Goal: Task Accomplishment & Management: Manage account settings

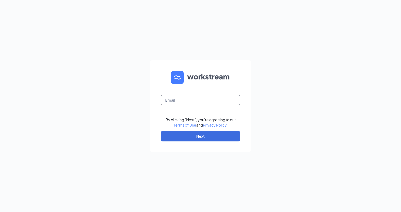
click at [183, 101] on input "text" at bounding box center [201, 100] width 80 height 11
type input "v"
paste input "[EMAIL_ADDRESS][DOMAIN_NAME]"
type input "[EMAIL_ADDRESS][DOMAIN_NAME]"
click at [188, 137] on button "Next" at bounding box center [201, 136] width 80 height 11
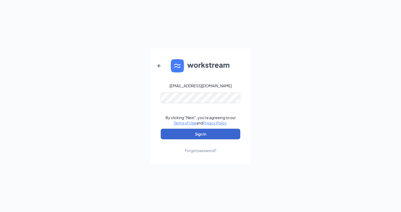
click at [176, 133] on button "Sign In" at bounding box center [201, 134] width 80 height 11
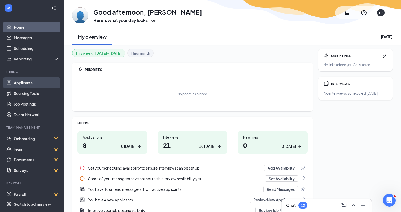
click at [34, 85] on link "Applicants" at bounding box center [36, 82] width 45 height 11
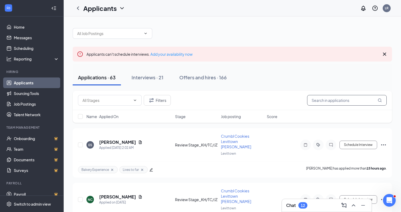
click at [345, 100] on input "text" at bounding box center [347, 100] width 80 height 11
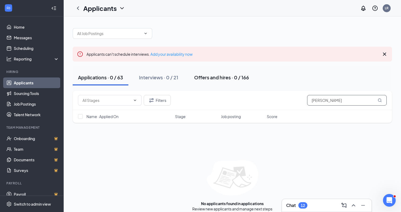
type input "Casey"
click at [208, 79] on div "Offers and hires · 0 / 166" at bounding box center [221, 77] width 55 height 7
click at [160, 79] on div "Interviews · 0 / 21" at bounding box center [158, 77] width 39 height 7
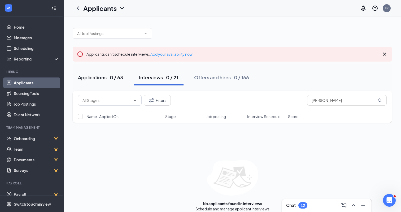
click at [109, 81] on button "Applications · 0 / 63" at bounding box center [101, 78] width 56 height 16
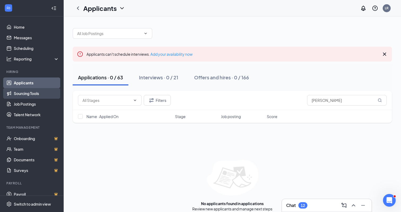
click at [28, 94] on link "Sourcing Tools" at bounding box center [36, 93] width 45 height 11
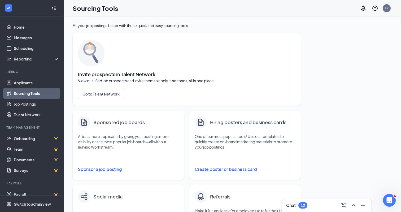
click at [389, 7] on div "LR" at bounding box center [387, 8] width 4 height 5
click at [339, 84] on div "Log out" at bounding box center [360, 86] width 57 height 5
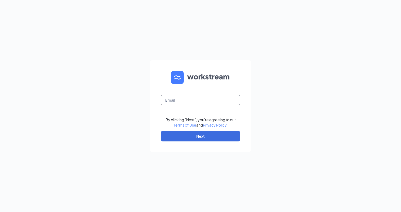
click at [174, 102] on input "text" at bounding box center [201, 100] width 80 height 11
paste input "crumbLIHR@gmail.com"
type input "crumbLIHR@gmail.com"
click at [175, 136] on button "Next" at bounding box center [201, 136] width 80 height 11
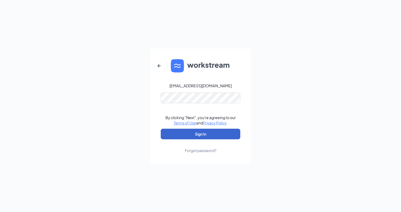
click at [176, 133] on button "Sign In" at bounding box center [201, 134] width 80 height 11
